Goal: Information Seeking & Learning: Learn about a topic

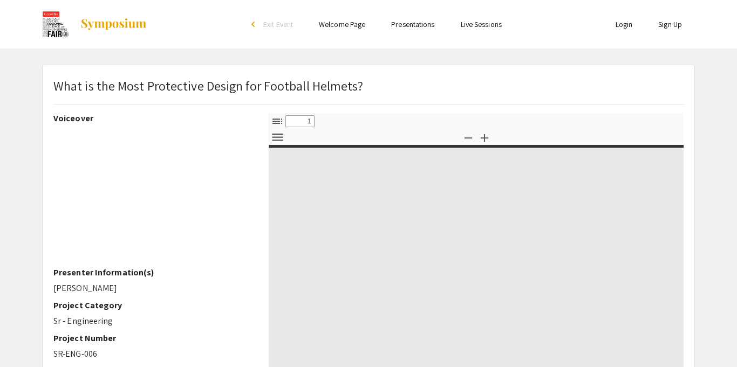
select select "custom"
type input "0"
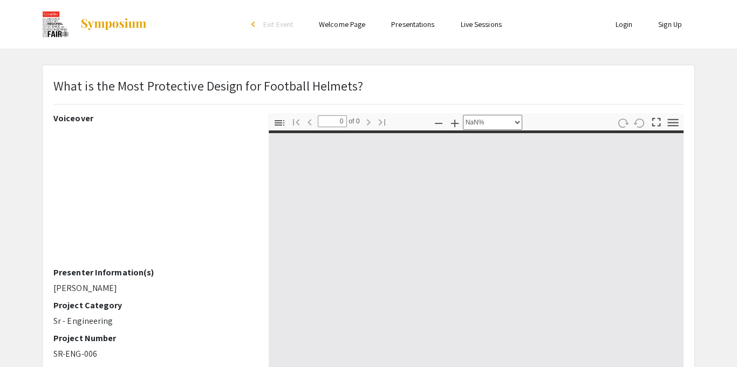
select select "auto"
type input "1"
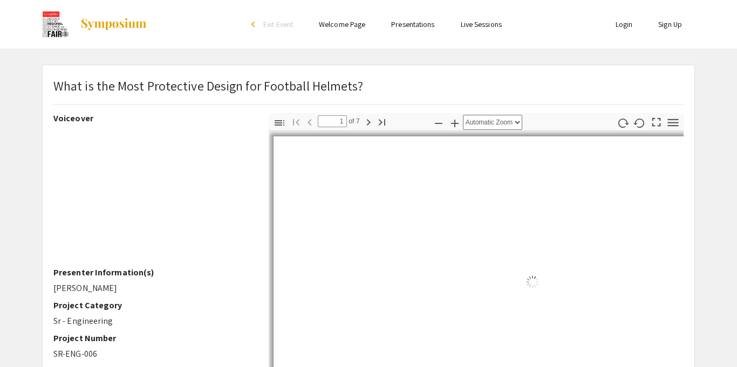
select select "auto"
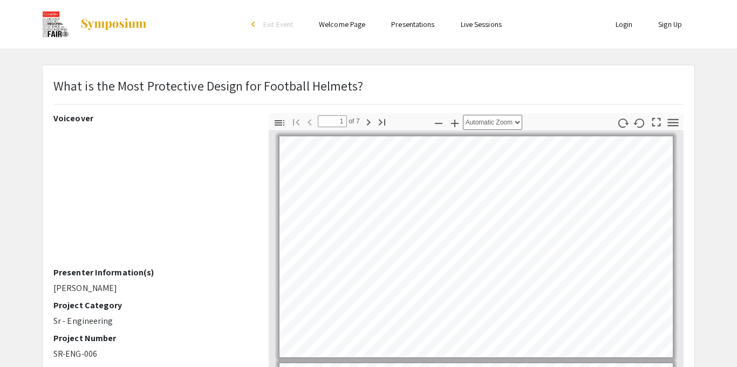
scroll to position [1, 0]
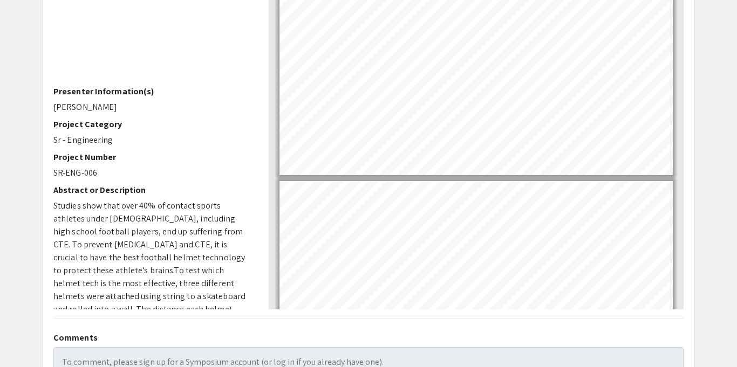
click at [32, 325] on app-presentation "What is the Most Protective Design for Football Helmets? Voiceover Presenter In…" at bounding box center [368, 193] width 737 height 621
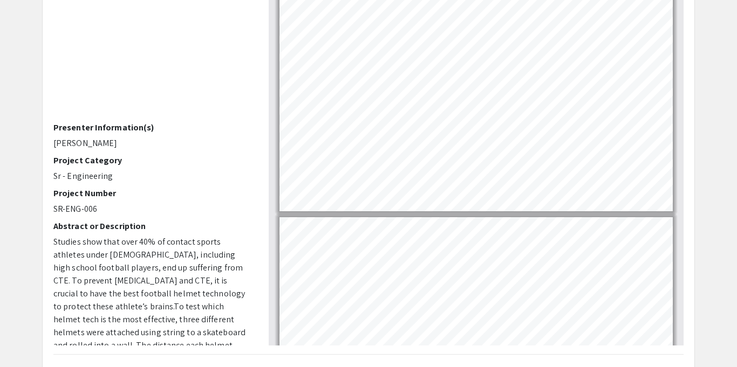
scroll to position [129, 0]
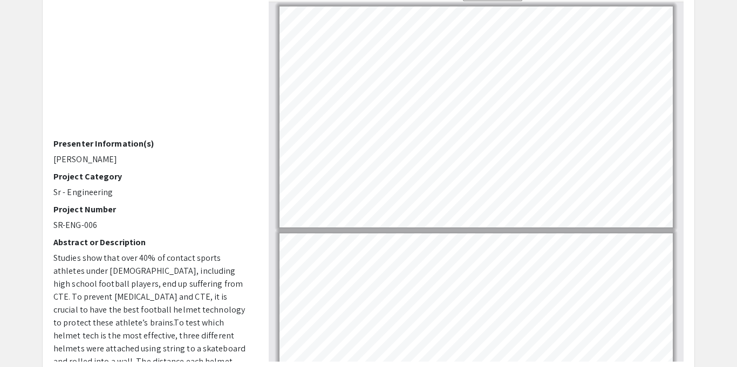
click at [19, 310] on app-presentation "What is the Most Protective Design for Football Helmets? Voiceover Presenter In…" at bounding box center [368, 246] width 737 height 621
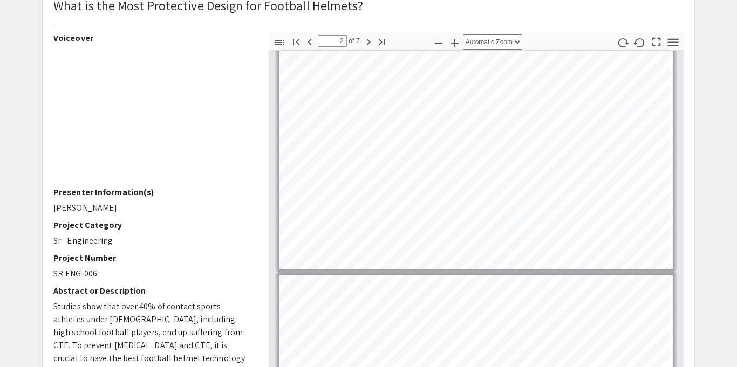
scroll to position [235, 0]
click at [310, 43] on icon "button" at bounding box center [310, 42] width 4 height 6
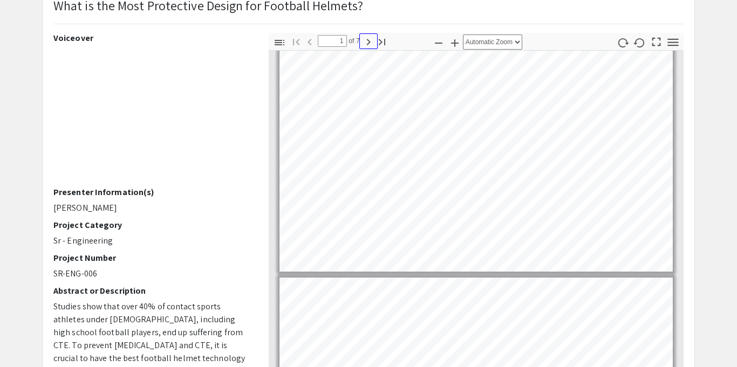
click at [363, 39] on icon "button" at bounding box center [368, 42] width 13 height 13
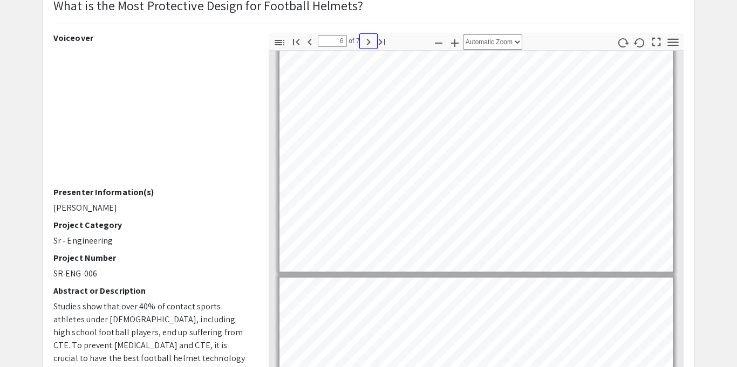
click at [363, 39] on icon "button" at bounding box center [368, 42] width 13 height 13
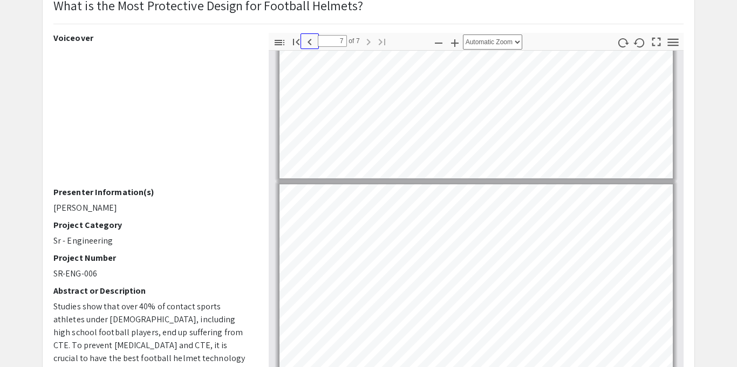
click at [305, 43] on icon "button" at bounding box center [309, 42] width 13 height 13
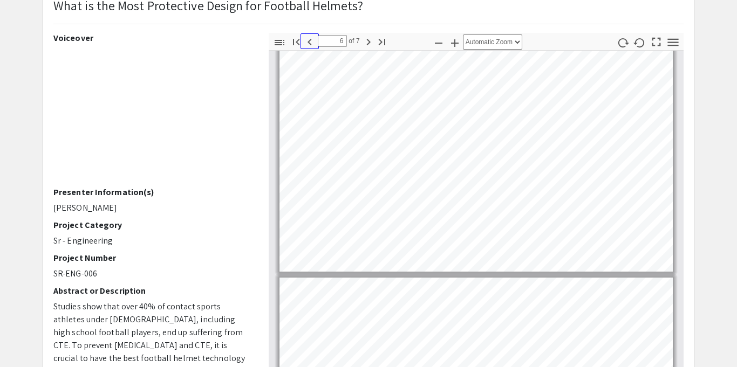
click at [305, 43] on icon "button" at bounding box center [309, 42] width 13 height 13
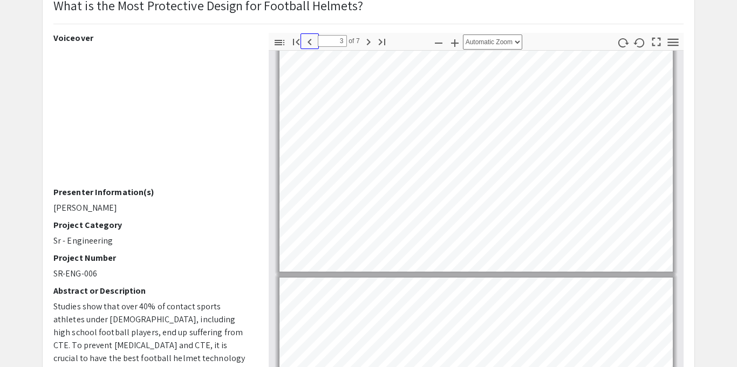
click at [305, 43] on icon "button" at bounding box center [309, 42] width 13 height 13
click at [362, 40] on icon "button" at bounding box center [368, 42] width 13 height 13
type input "2"
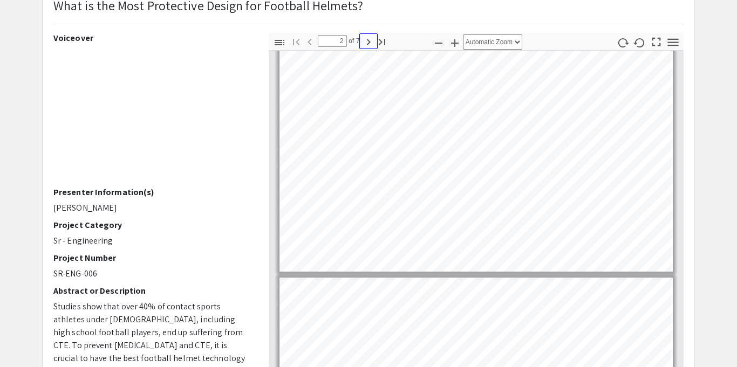
scroll to position [233, 0]
